Goal: Use online tool/utility: Utilize a website feature to perform a specific function

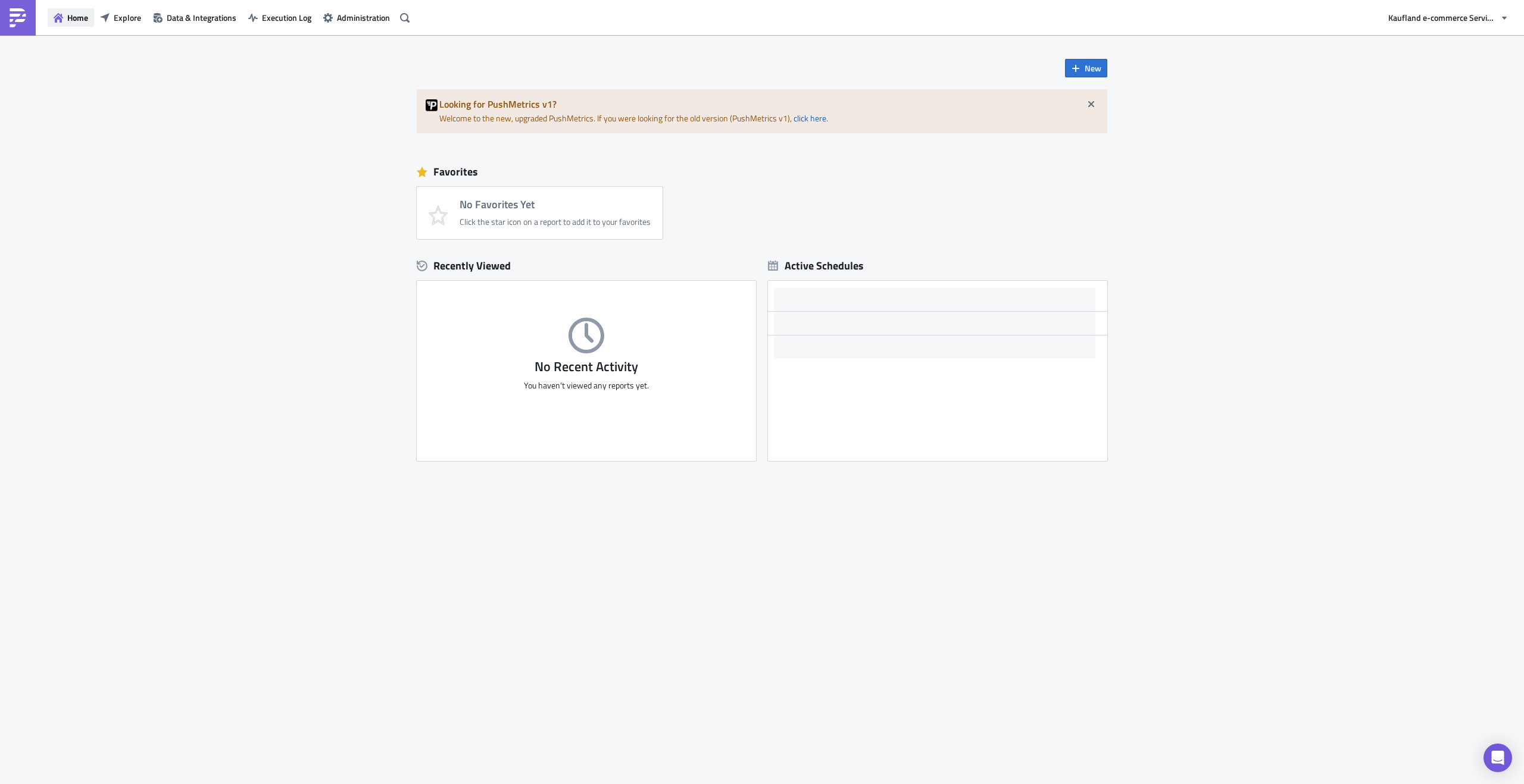
click at [64, 20] on button "Home" at bounding box center [71, 18] width 47 height 18
click at [8, 20] on img at bounding box center [18, 18] width 19 height 19
click at [170, 23] on span "Data & Integrations" at bounding box center [201, 18] width 70 height 13
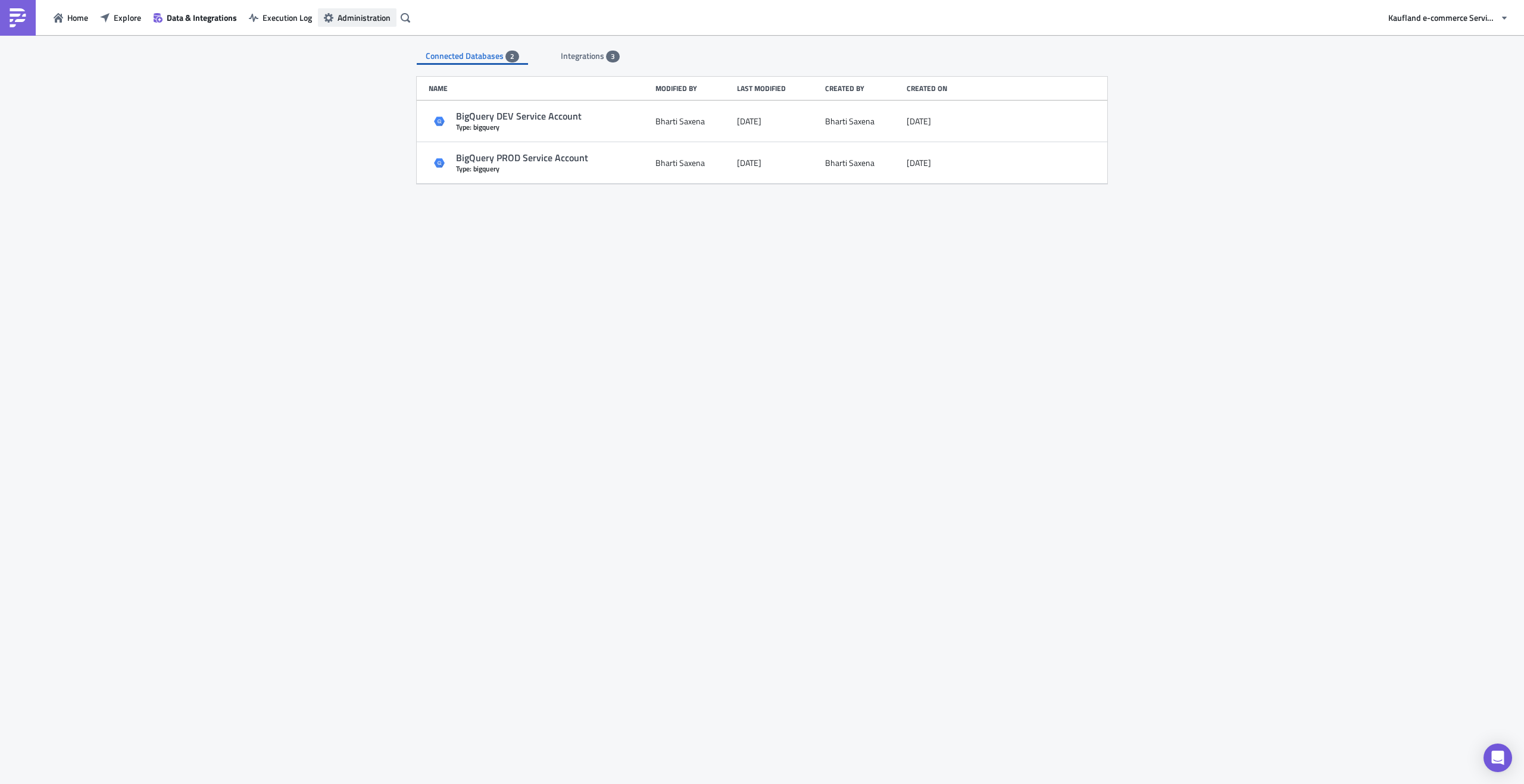
click at [318, 19] on button "Administration" at bounding box center [357, 18] width 78 height 18
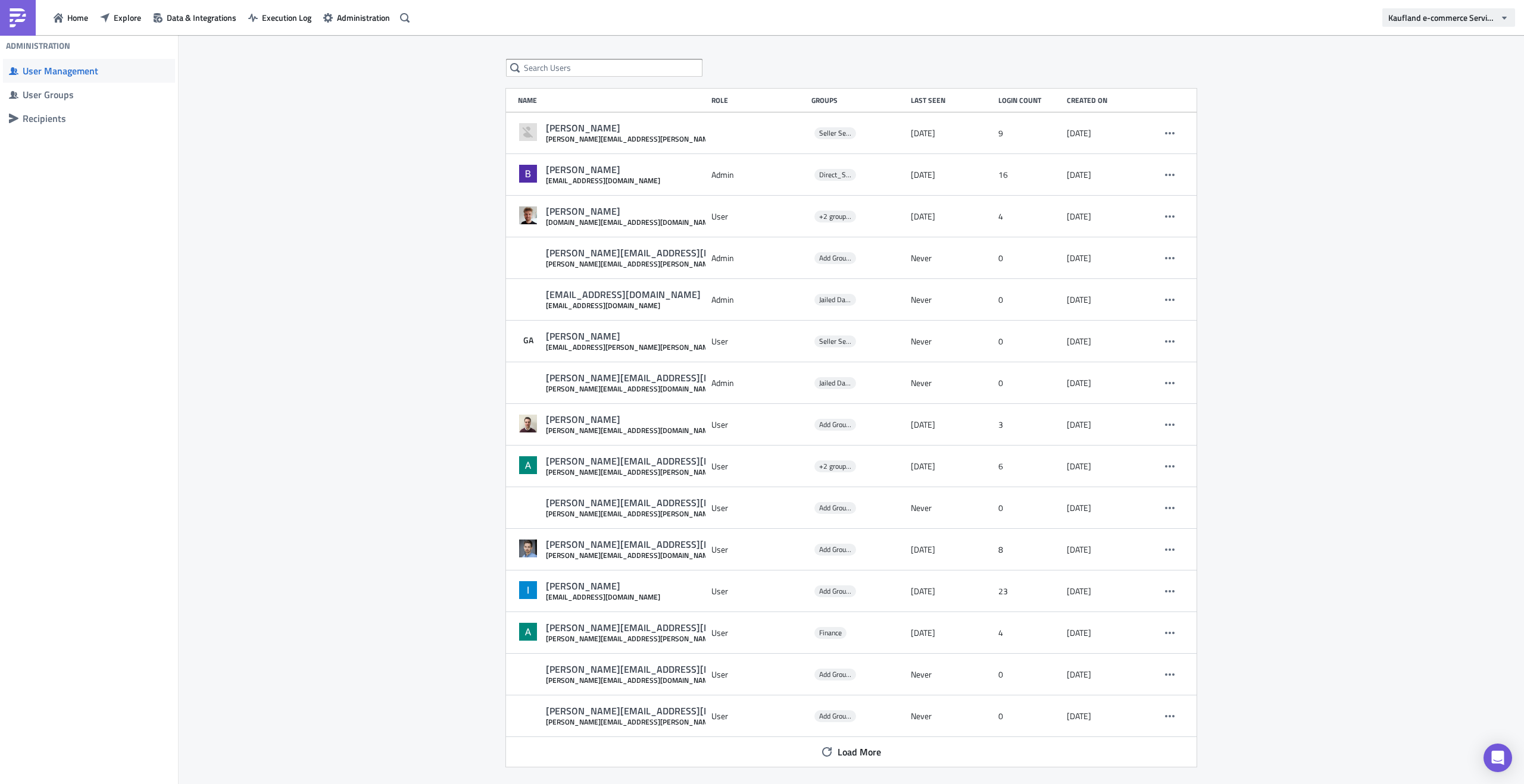
click at [1475, 9] on button "Kaufland e-commerce Services GmbH & Co. KG" at bounding box center [1448, 18] width 133 height 18
click at [78, 16] on span "Home" at bounding box center [77, 18] width 20 height 13
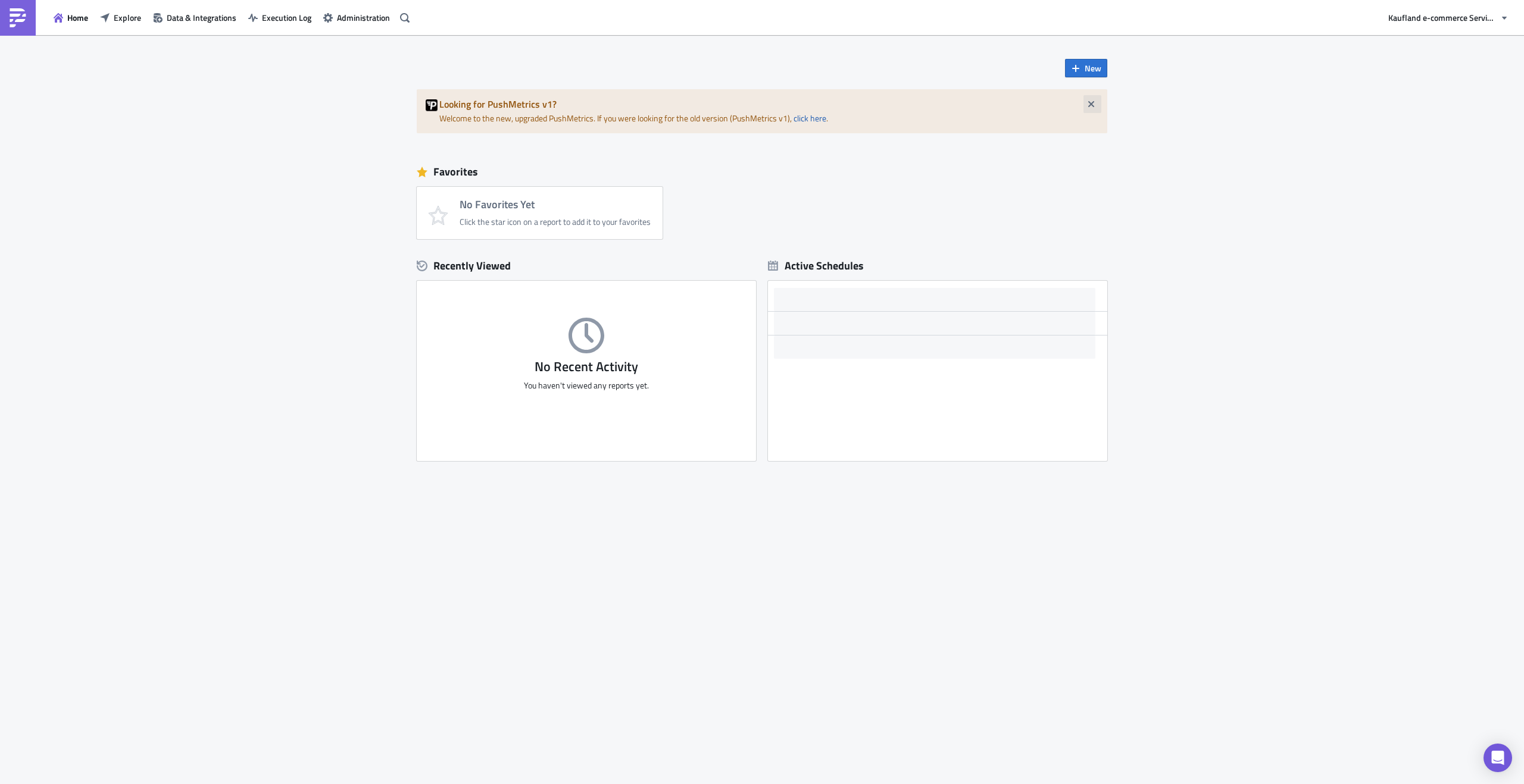
click at [1097, 101] on span "button" at bounding box center [1092, 104] width 12 height 9
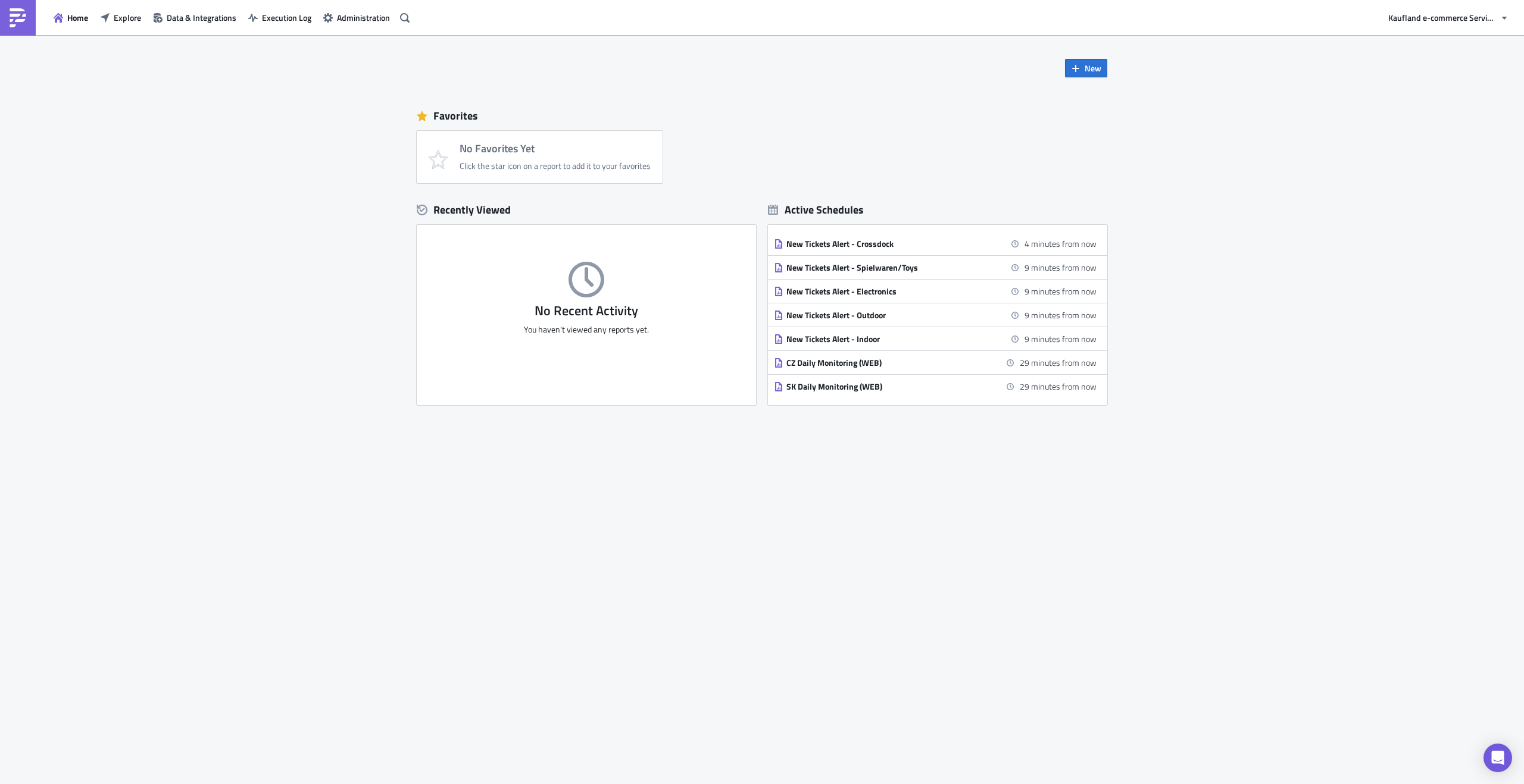
drag, startPoint x: 1090, startPoint y: 76, endPoint x: 1050, endPoint y: 148, distance: 82.4
click at [1050, 148] on div "New Favorites No Favorites Yet Click the star icon on a report to add it to you…" at bounding box center [762, 350] width 714 height 630
click at [1097, 73] on span "New" at bounding box center [1093, 69] width 17 height 13
click at [1101, 96] on div "Report" at bounding box center [1126, 98] width 79 height 12
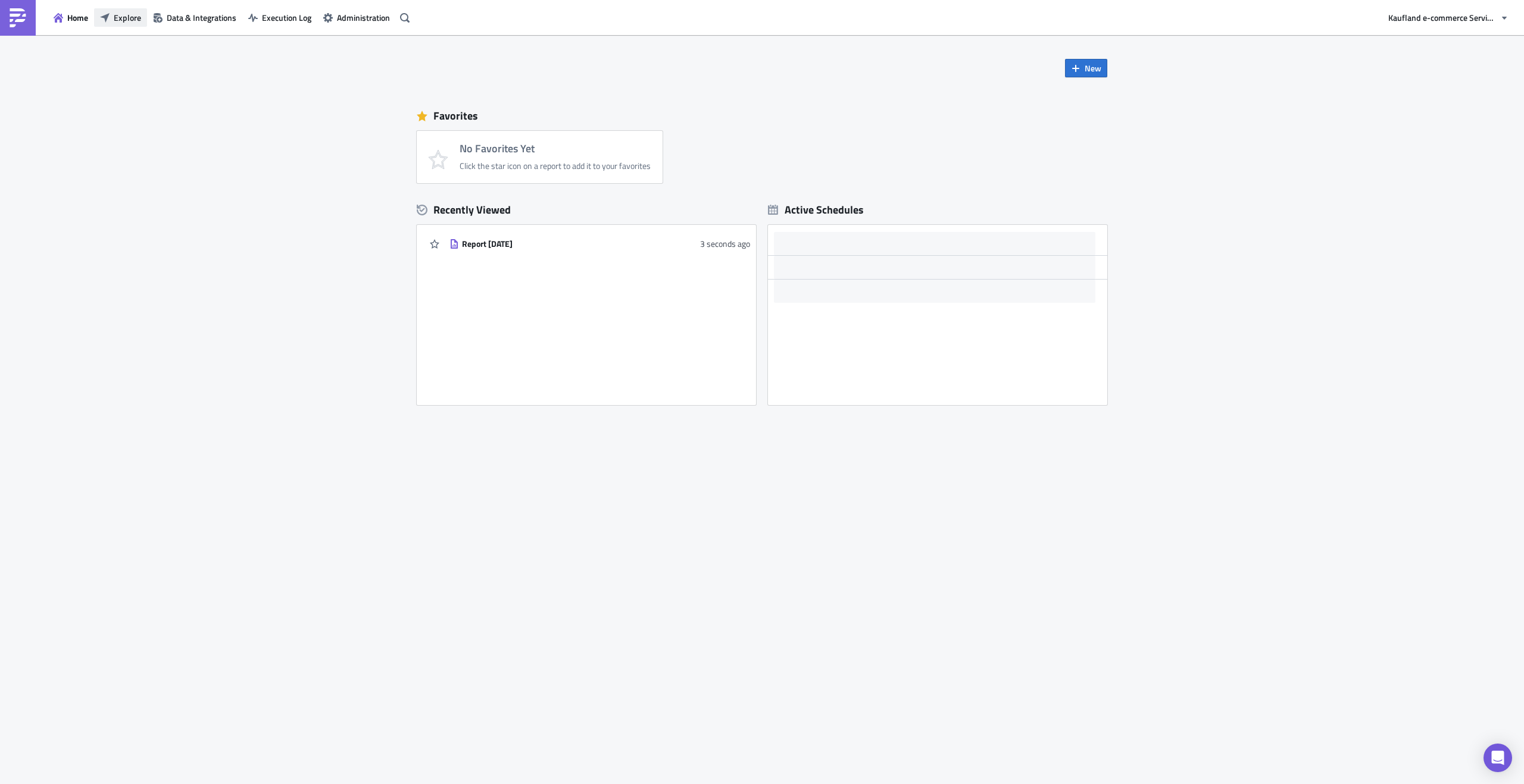
click at [131, 20] on span "Explore" at bounding box center [127, 18] width 28 height 13
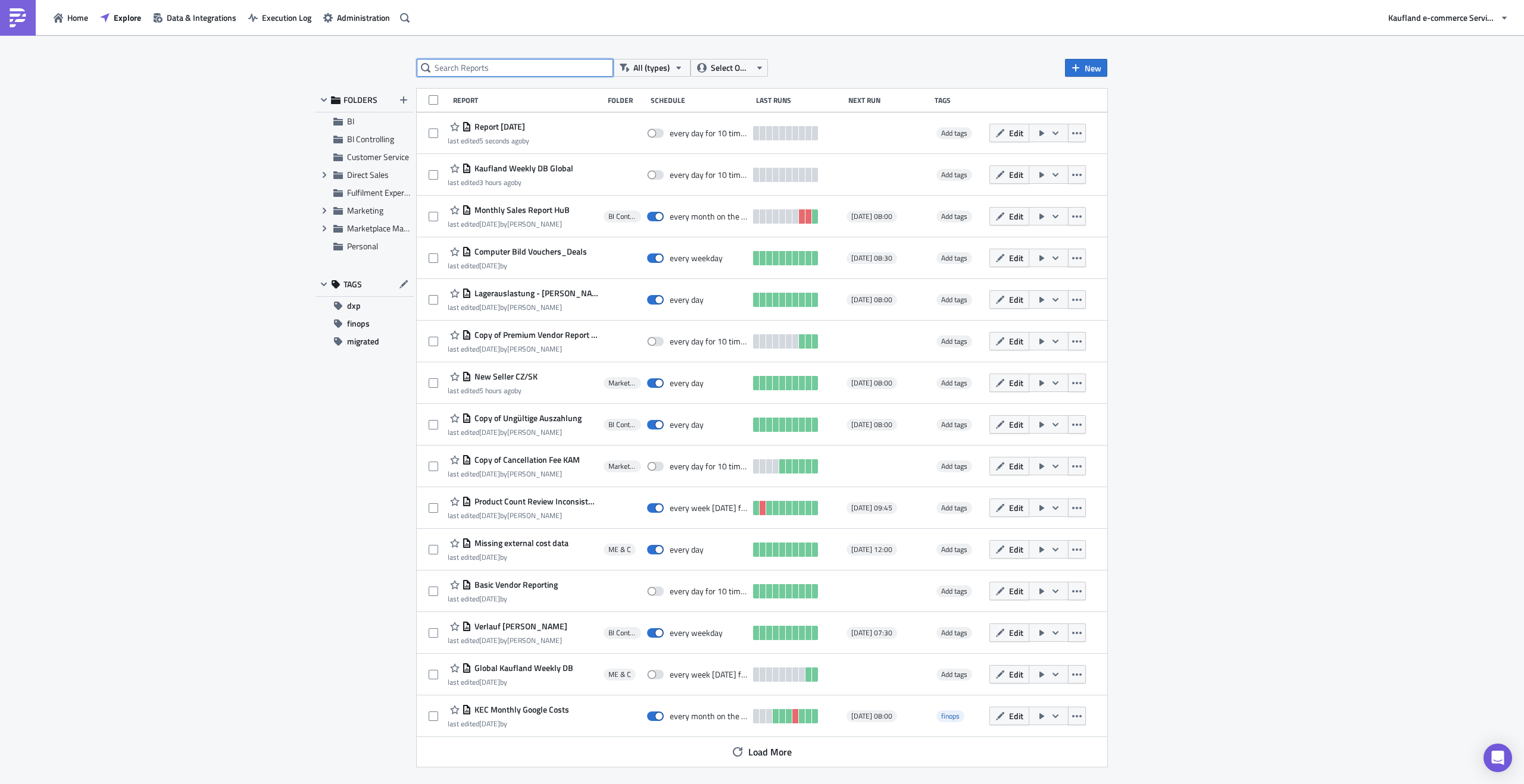
click at [447, 70] on input "text" at bounding box center [515, 67] width 196 height 18
type input "checkout"
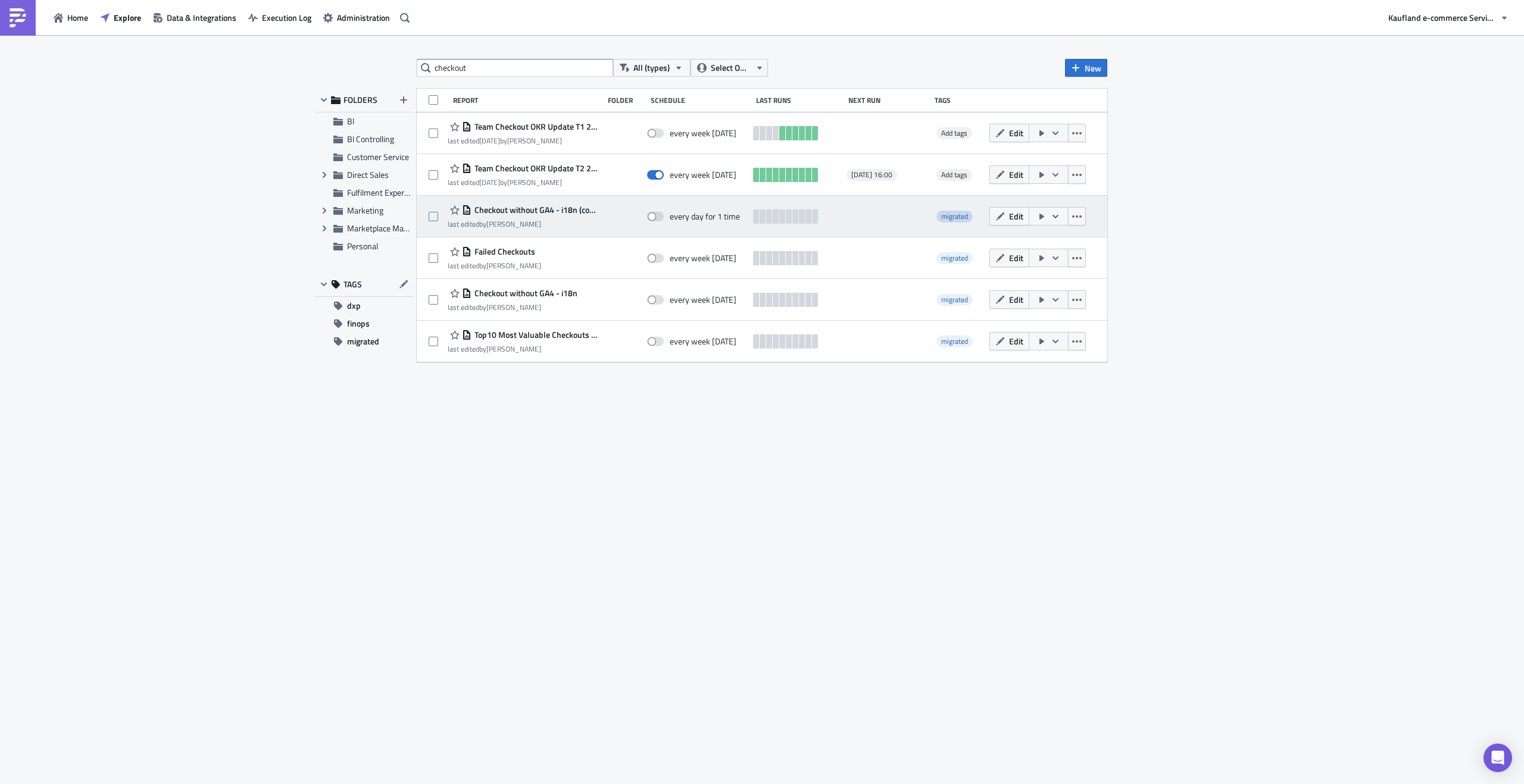
click at [968, 220] on span "migrated" at bounding box center [954, 216] width 36 height 12
